Goal: Information Seeking & Learning: Understand process/instructions

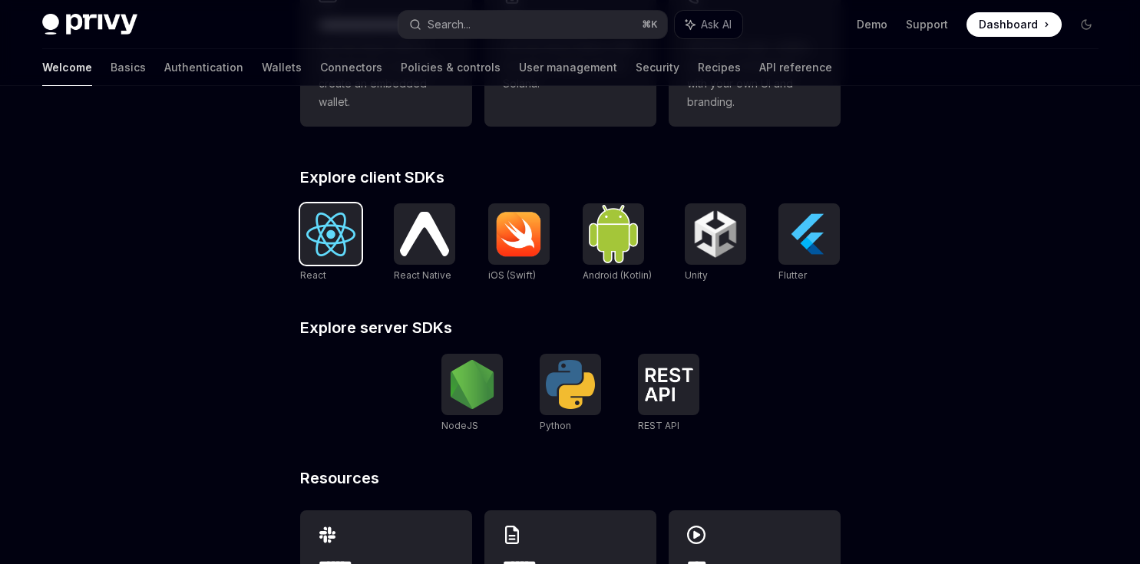
scroll to position [513, 0]
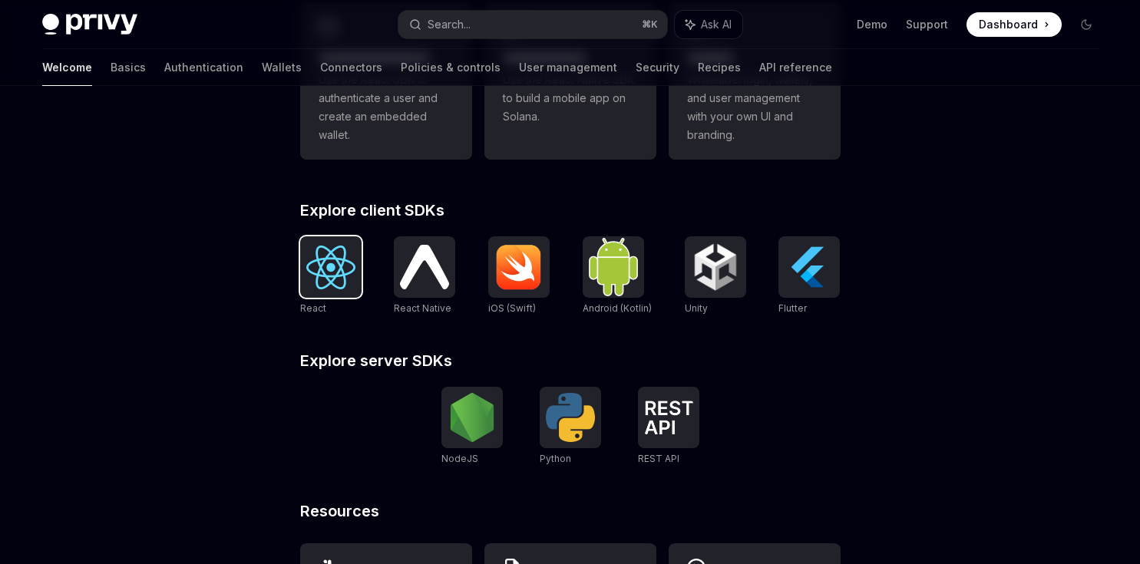
click at [338, 286] on img at bounding box center [330, 268] width 49 height 44
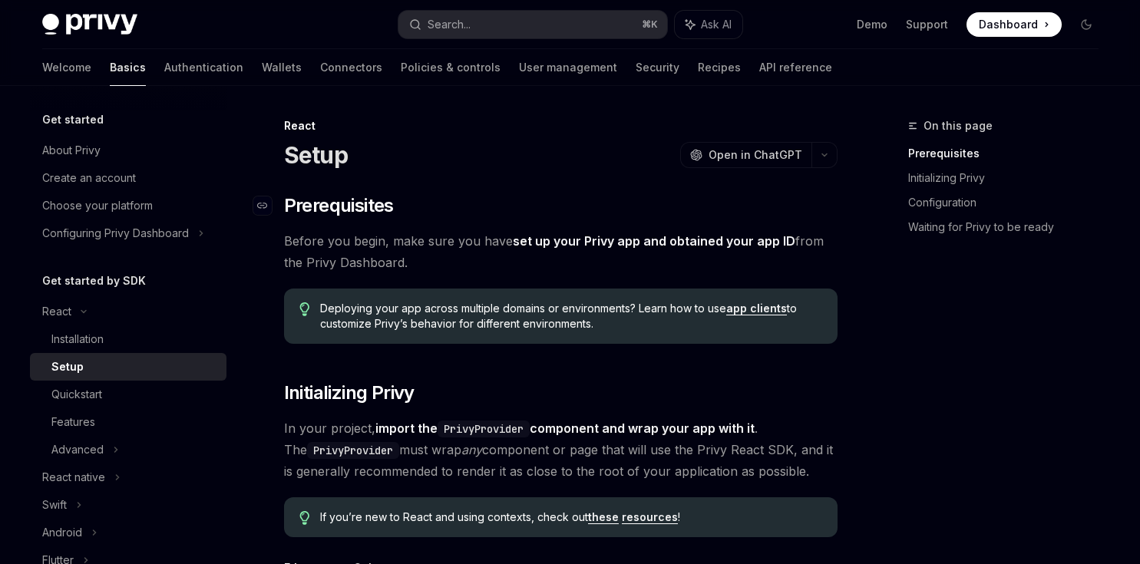
click at [541, 193] on h2 "​ Prerequisites" at bounding box center [560, 205] width 553 height 25
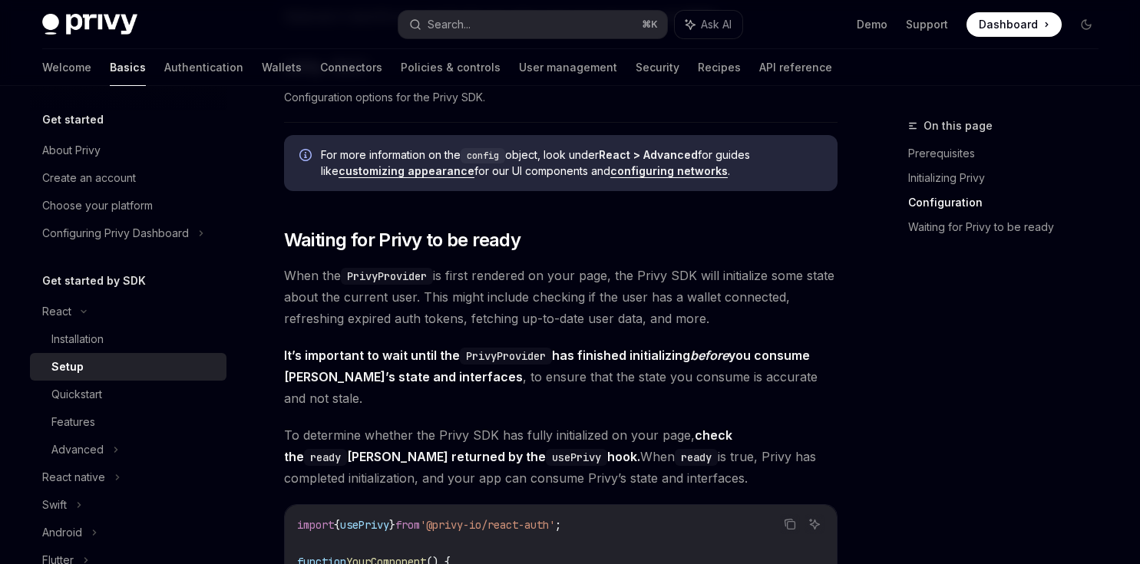
scroll to position [1327, 0]
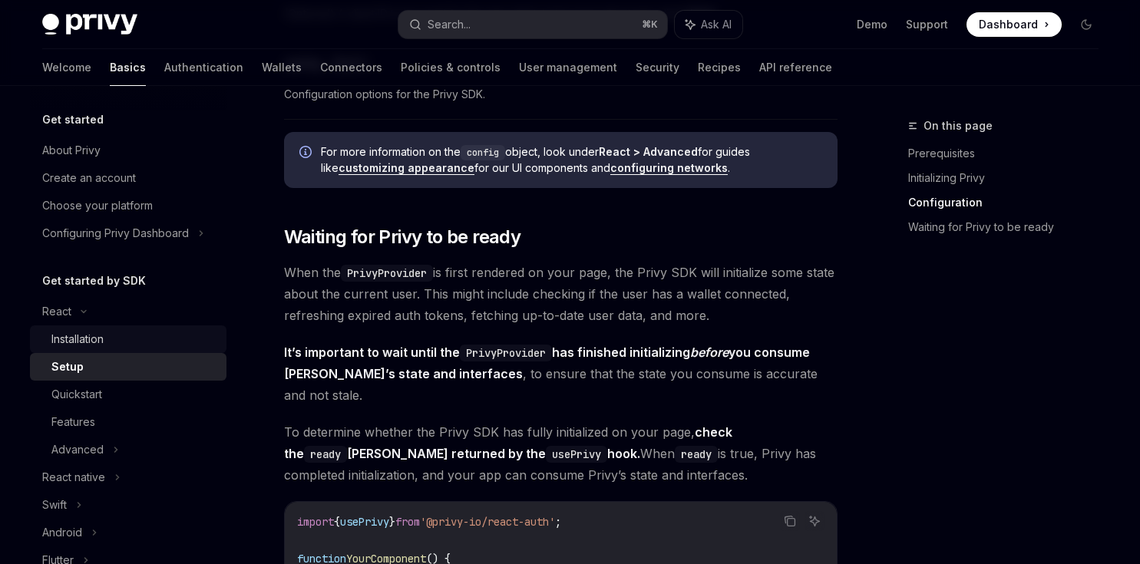
click at [98, 345] on div "Installation" at bounding box center [77, 339] width 52 height 18
type textarea "*"
